Goal: Navigation & Orientation: Find specific page/section

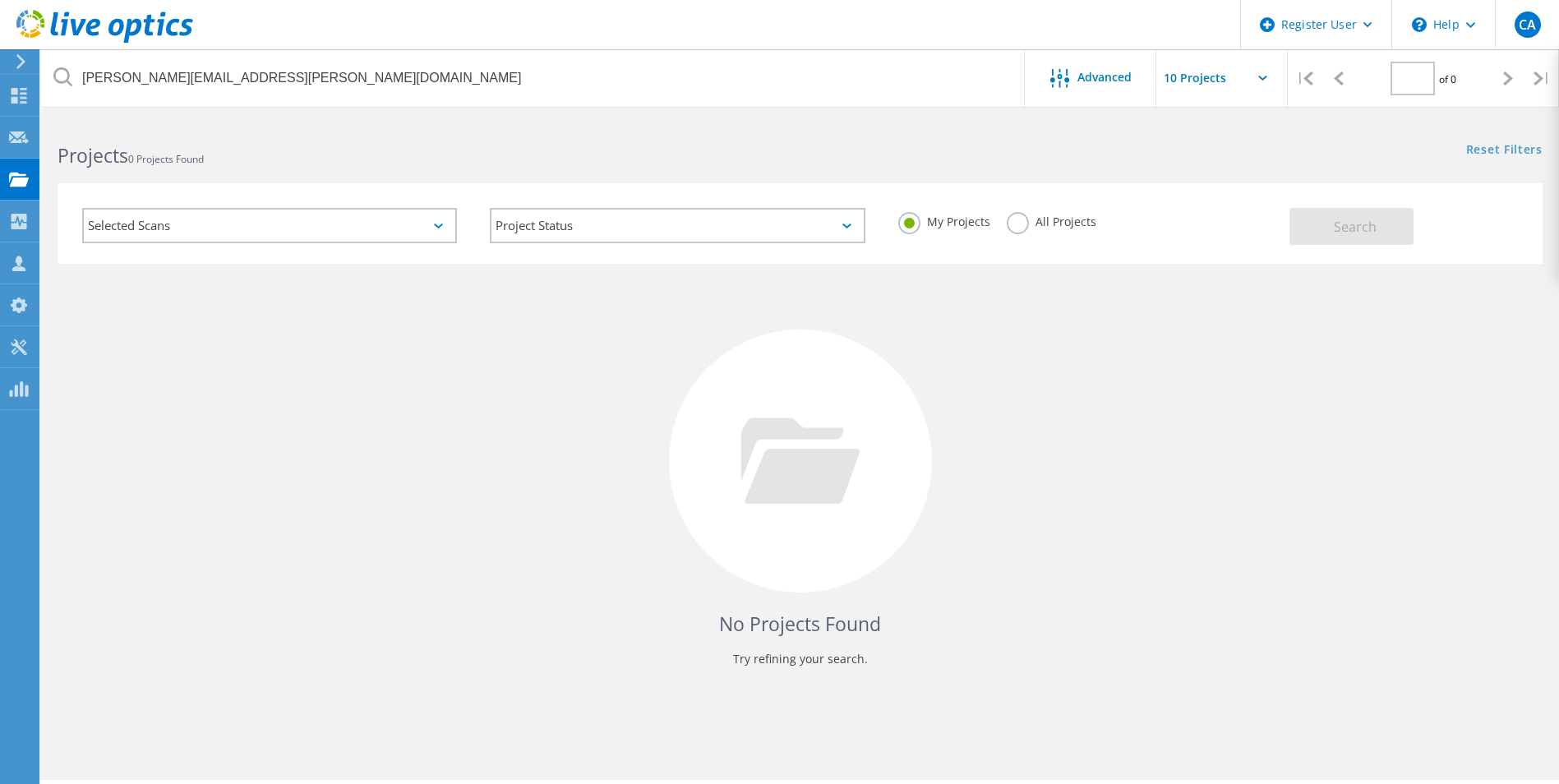
type input "1"
click at [45, 31] on icon at bounding box center [104, 27] width 177 height 33
